Goal: Transaction & Acquisition: Book appointment/travel/reservation

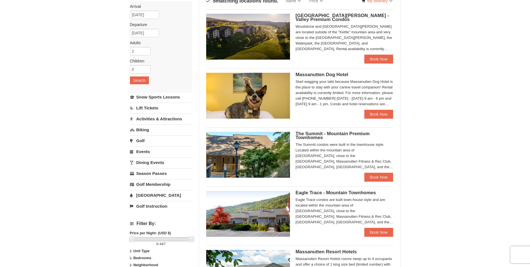
scroll to position [95, 0]
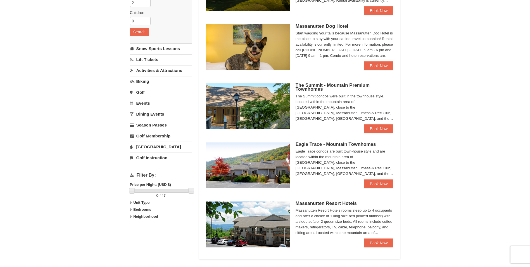
click at [130, 203] on icon at bounding box center [131, 202] width 4 height 4
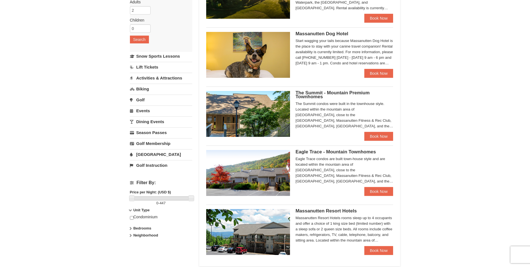
scroll to position [0, 0]
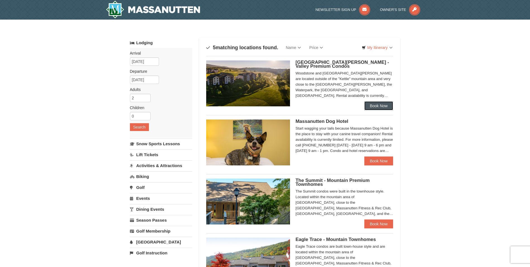
click at [378, 107] on link "Book Now" at bounding box center [378, 105] width 29 height 9
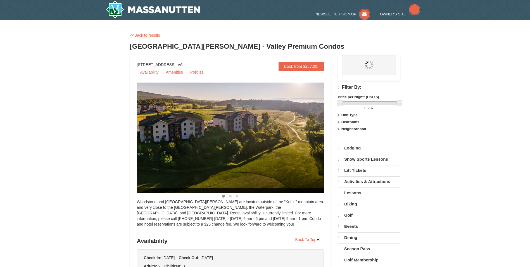
select select "9"
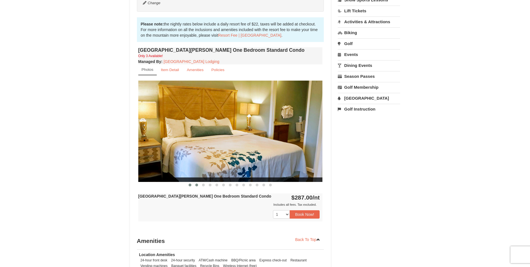
click at [197, 185] on span at bounding box center [196, 184] width 3 height 3
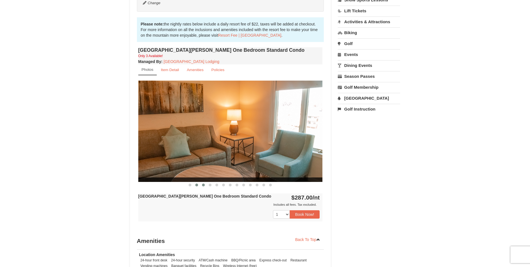
click at [206, 185] on button at bounding box center [203, 185] width 7 height 6
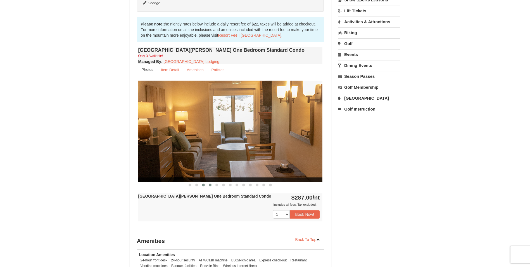
click at [209, 186] on button at bounding box center [210, 185] width 7 height 6
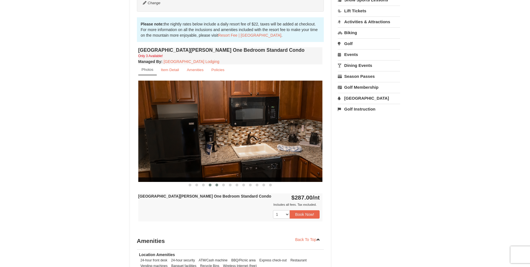
click at [218, 186] on span at bounding box center [216, 184] width 3 height 3
